Goal: Check status: Check status

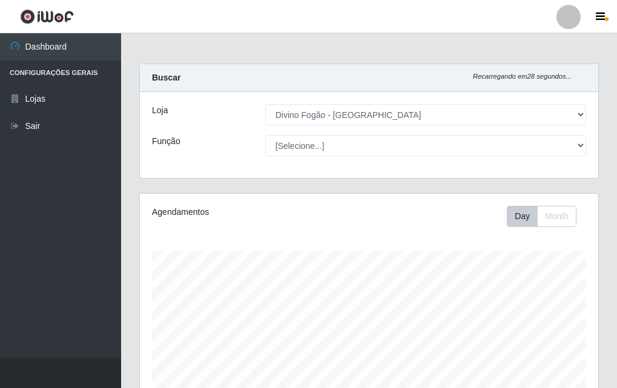
select select "499"
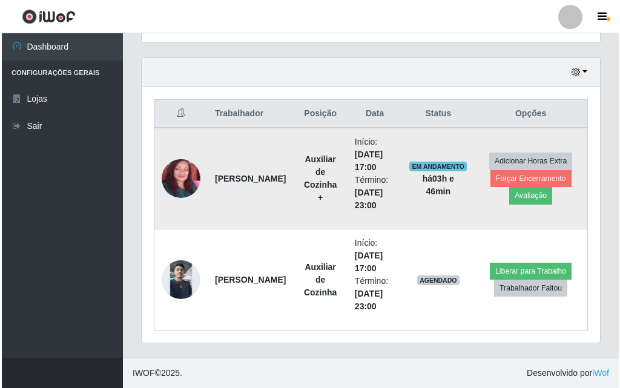
scroll to position [251, 458]
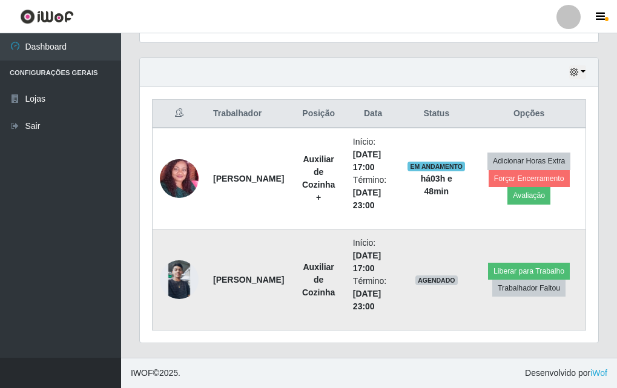
click at [179, 278] on img at bounding box center [179, 279] width 39 height 39
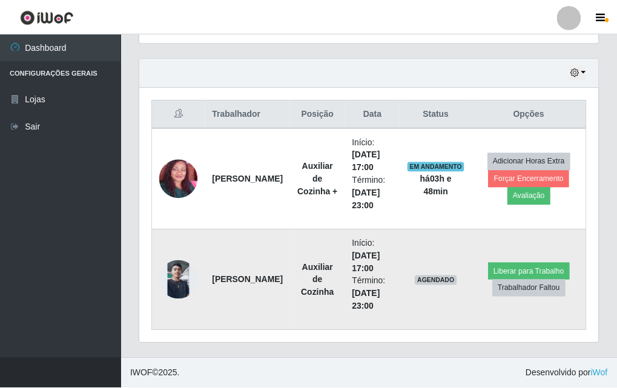
scroll to position [251, 452]
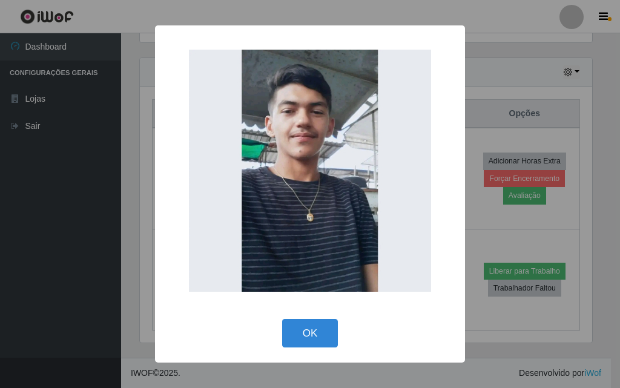
click at [316, 313] on div "× OK Cancel" at bounding box center [310, 193] width 310 height 337
click at [312, 335] on button "OK" at bounding box center [310, 333] width 56 height 28
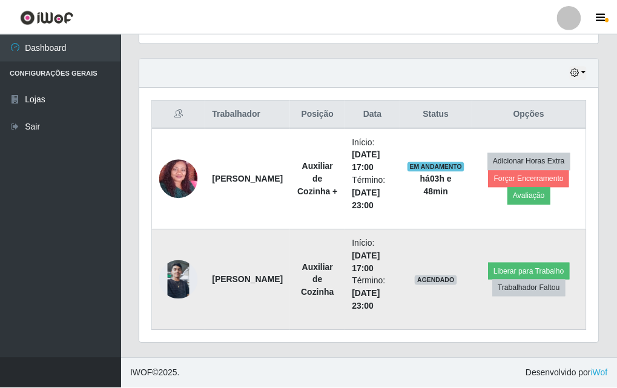
scroll to position [251, 458]
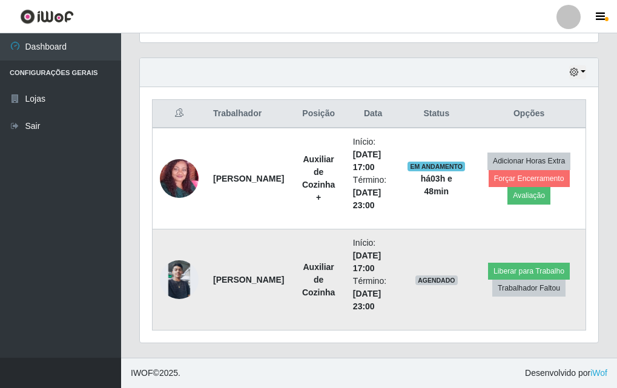
click at [153, 244] on td at bounding box center [180, 279] width 54 height 101
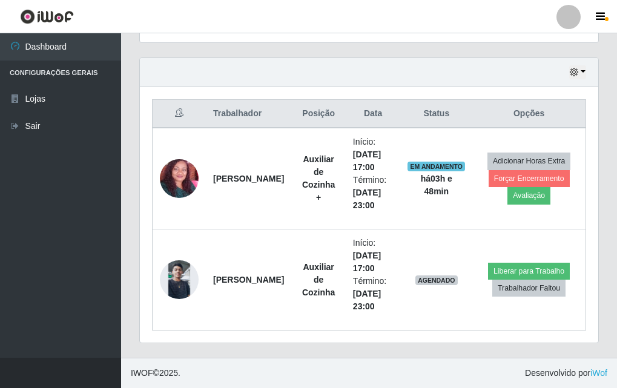
click at [143, 156] on div "Trabalhador Posição Data Status Opções Telma [PERSON_NAME] Auxiliar de Cozinha …" at bounding box center [369, 214] width 458 height 255
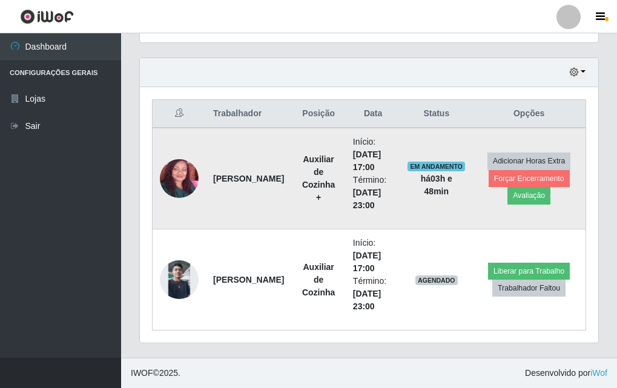
click at [189, 193] on img at bounding box center [179, 179] width 39 height 80
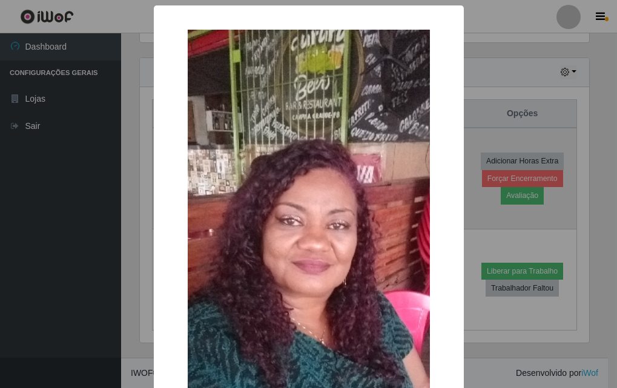
scroll to position [251, 452]
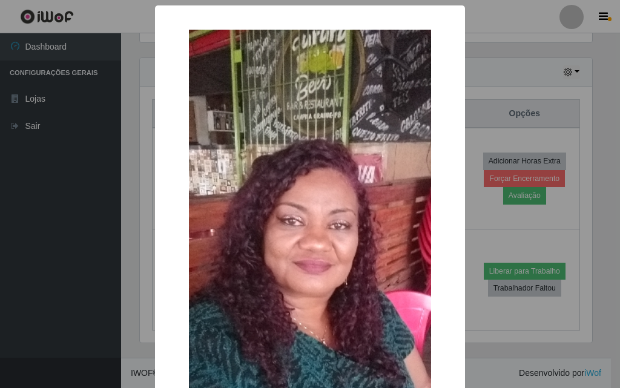
click at [135, 231] on div "× OK Cancel" at bounding box center [310, 194] width 620 height 388
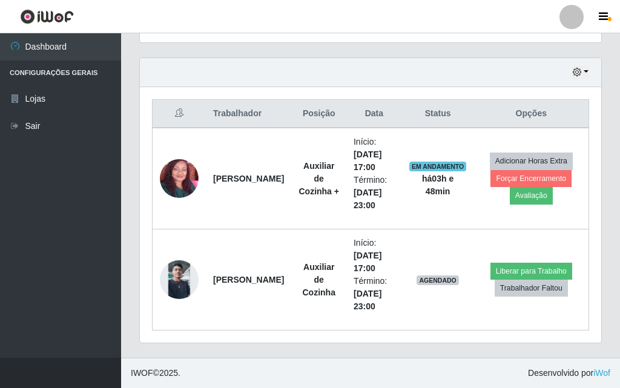
scroll to position [251, 458]
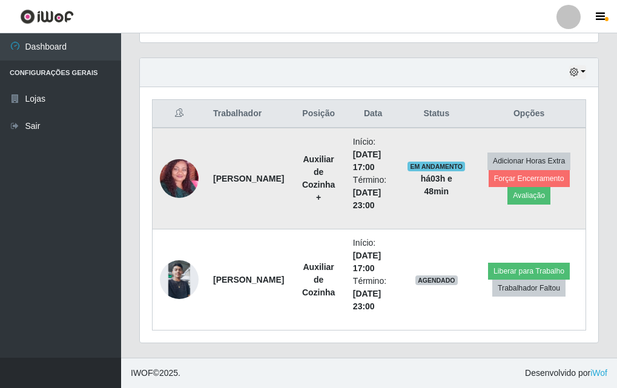
click at [184, 176] on img at bounding box center [179, 179] width 39 height 80
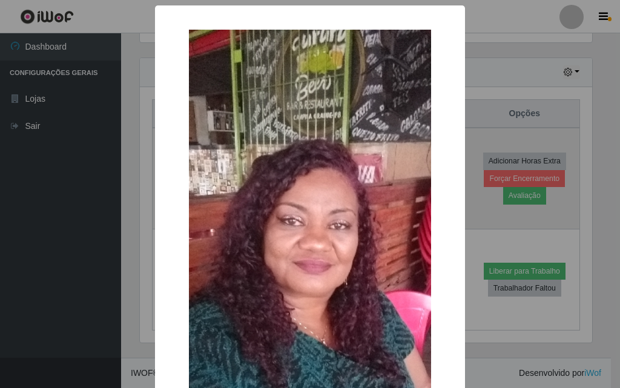
scroll to position [251, 452]
